Goal: Information Seeking & Learning: Learn about a topic

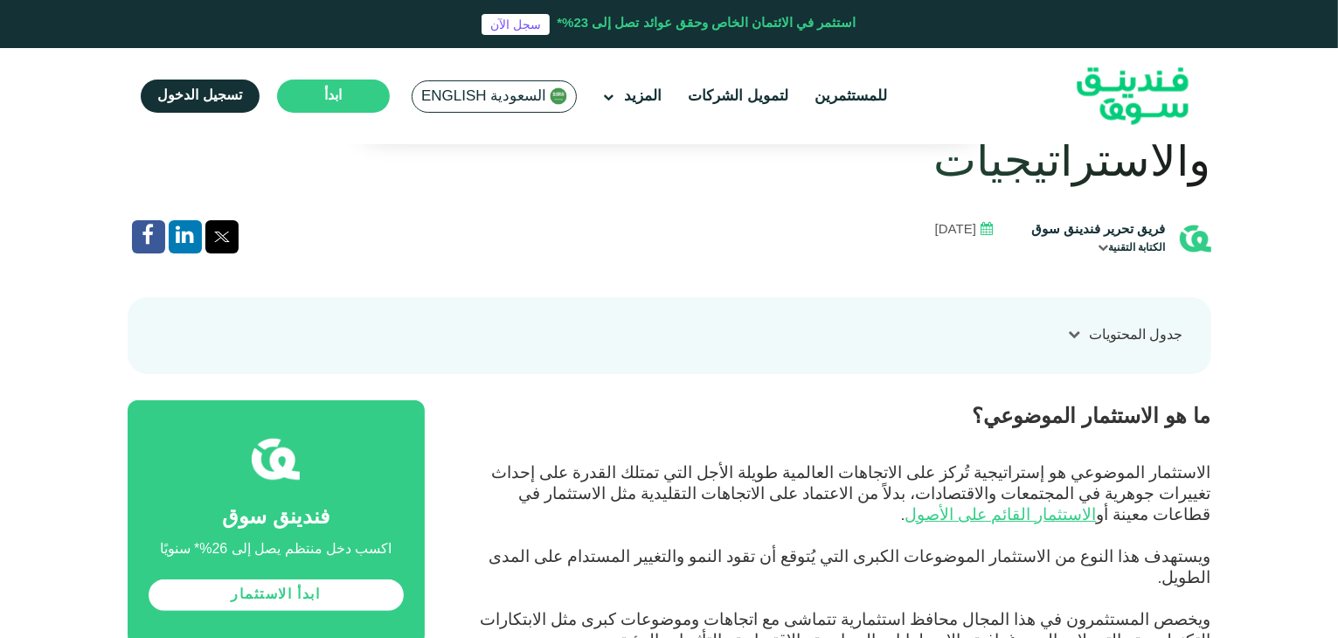
scroll to position [585, 0]
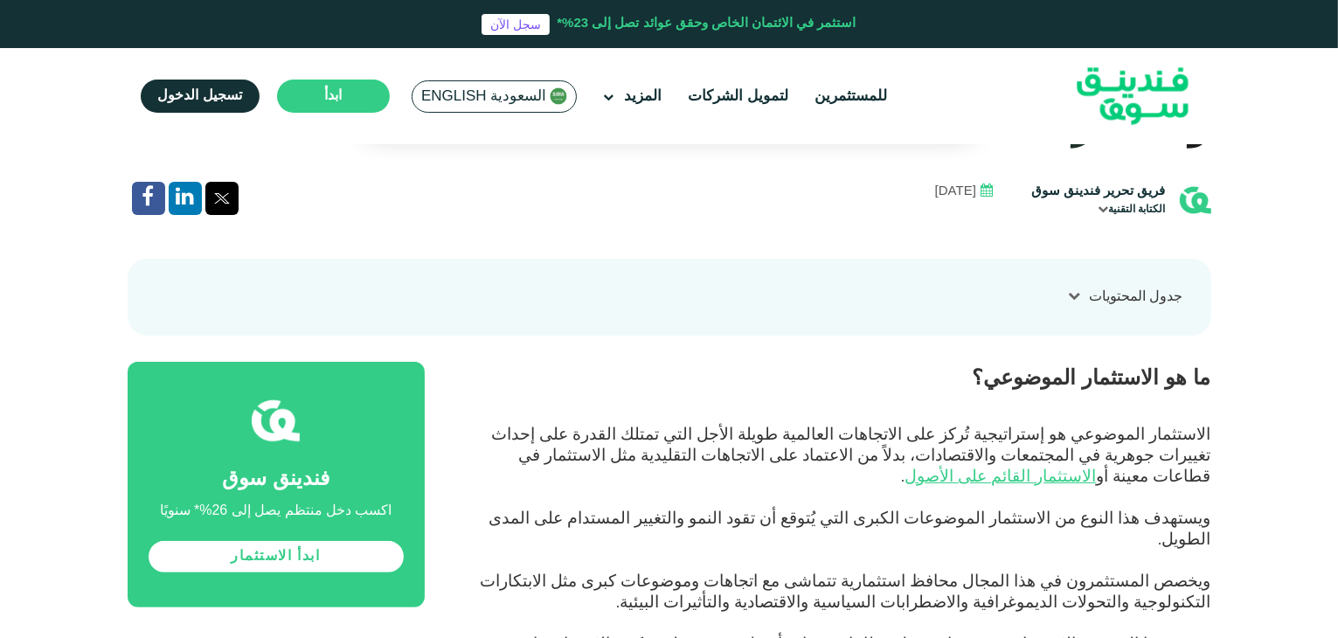
scroll to position [647, 0]
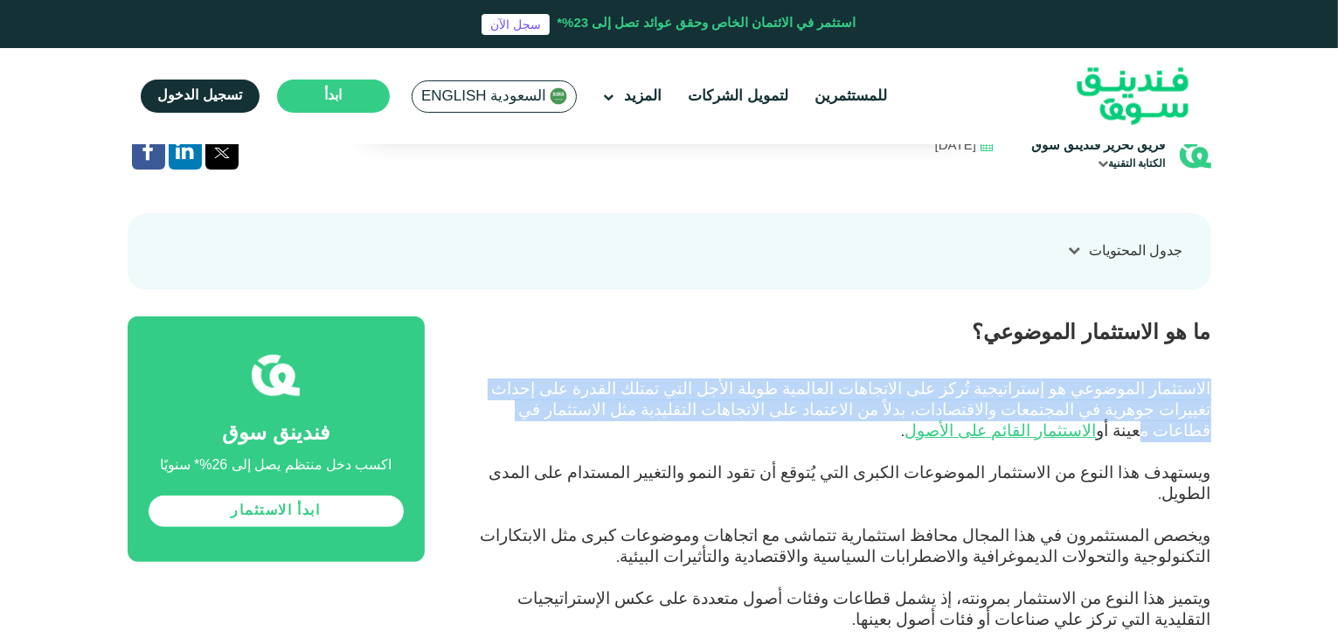
drag, startPoint x: 1232, startPoint y: 329, endPoint x: 783, endPoint y: 363, distance: 450.5
click at [783, 378] on span "الاستثمار الموضوعي هو إستراتيجية تُركز على الاتجاهات العالمية طويلة الأجل التي …" at bounding box center [851, 409] width 719 height 62
drag, startPoint x: 762, startPoint y: 355, endPoint x: 1272, endPoint y: 326, distance: 511.2
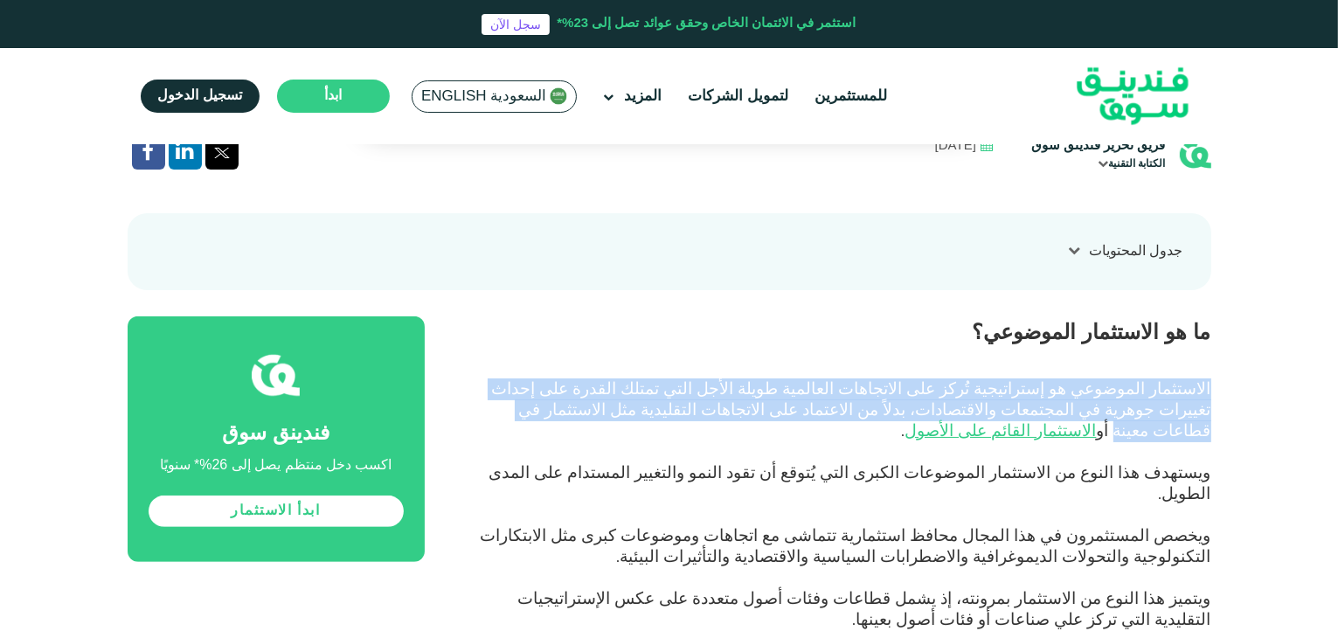
copy span "الاستثمار الموضوعي هو إستراتيجية تُركز على الاتجاهات العالمية طويلة الأجل التي …"
